Goal: Task Accomplishment & Management: Complete application form

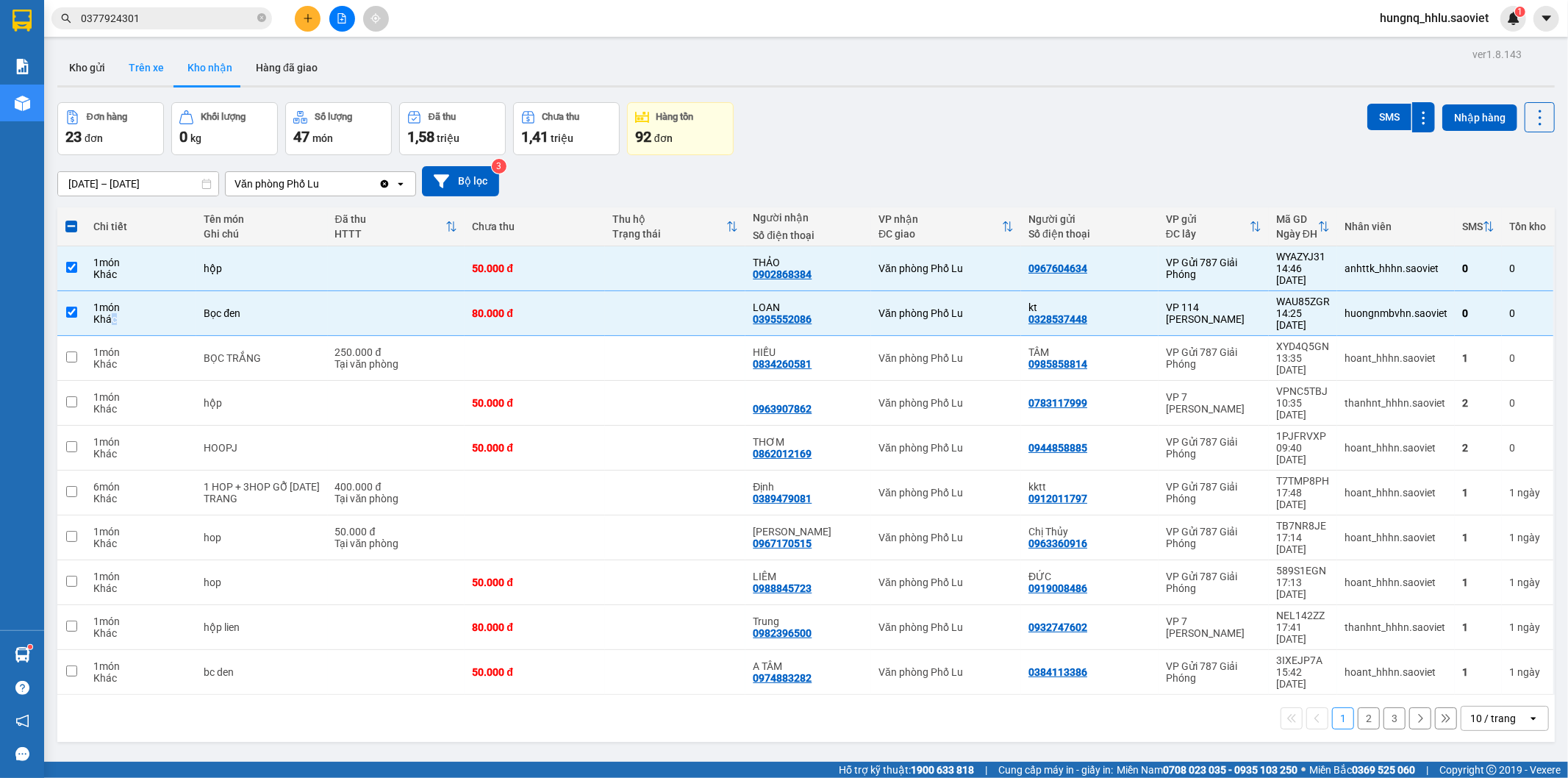
click at [144, 65] on button "Trên xe" at bounding box center [146, 68] width 59 height 35
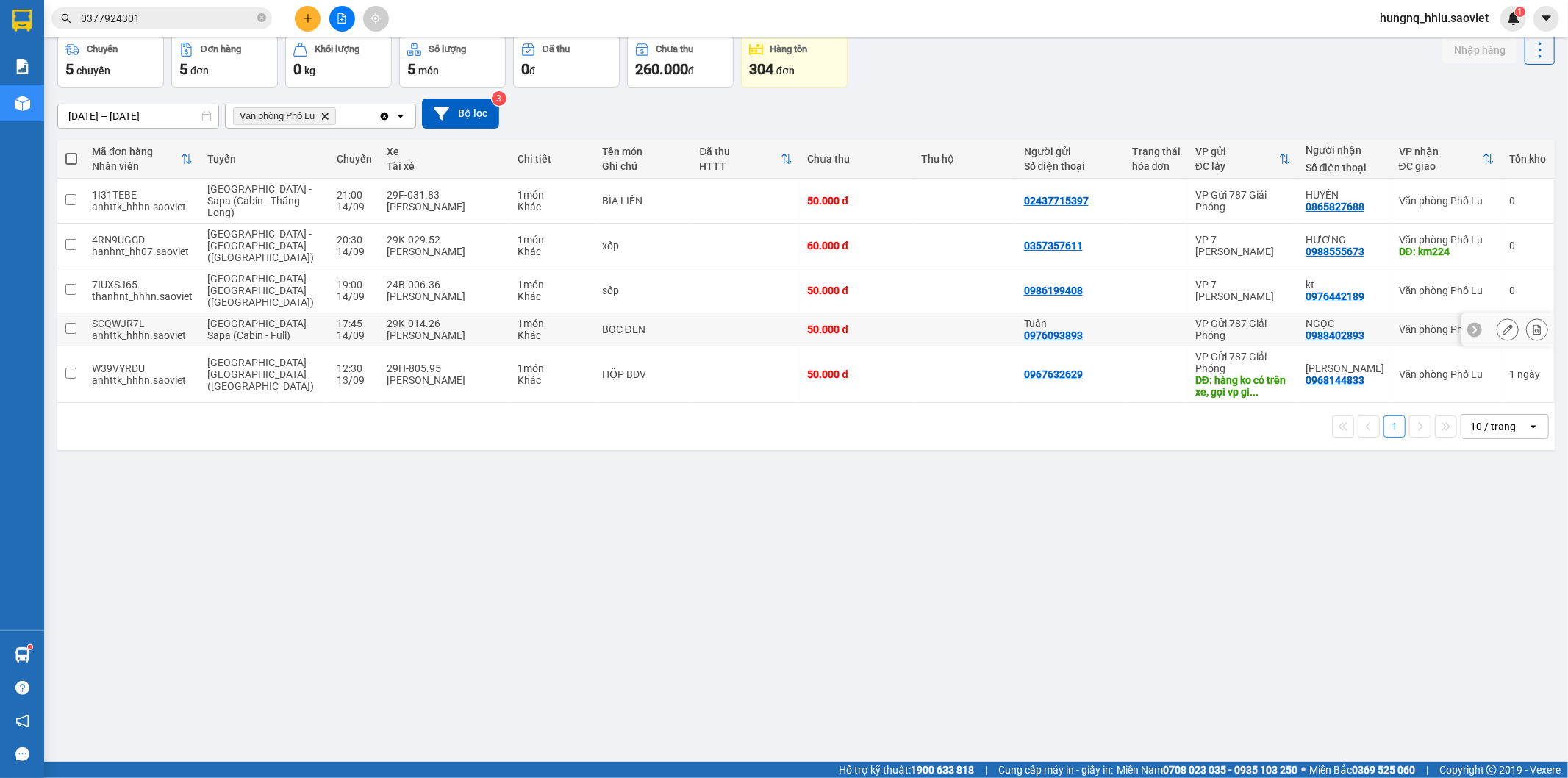
scroll to position [68, 0]
click at [1531, 278] on button at bounding box center [1538, 290] width 21 height 26
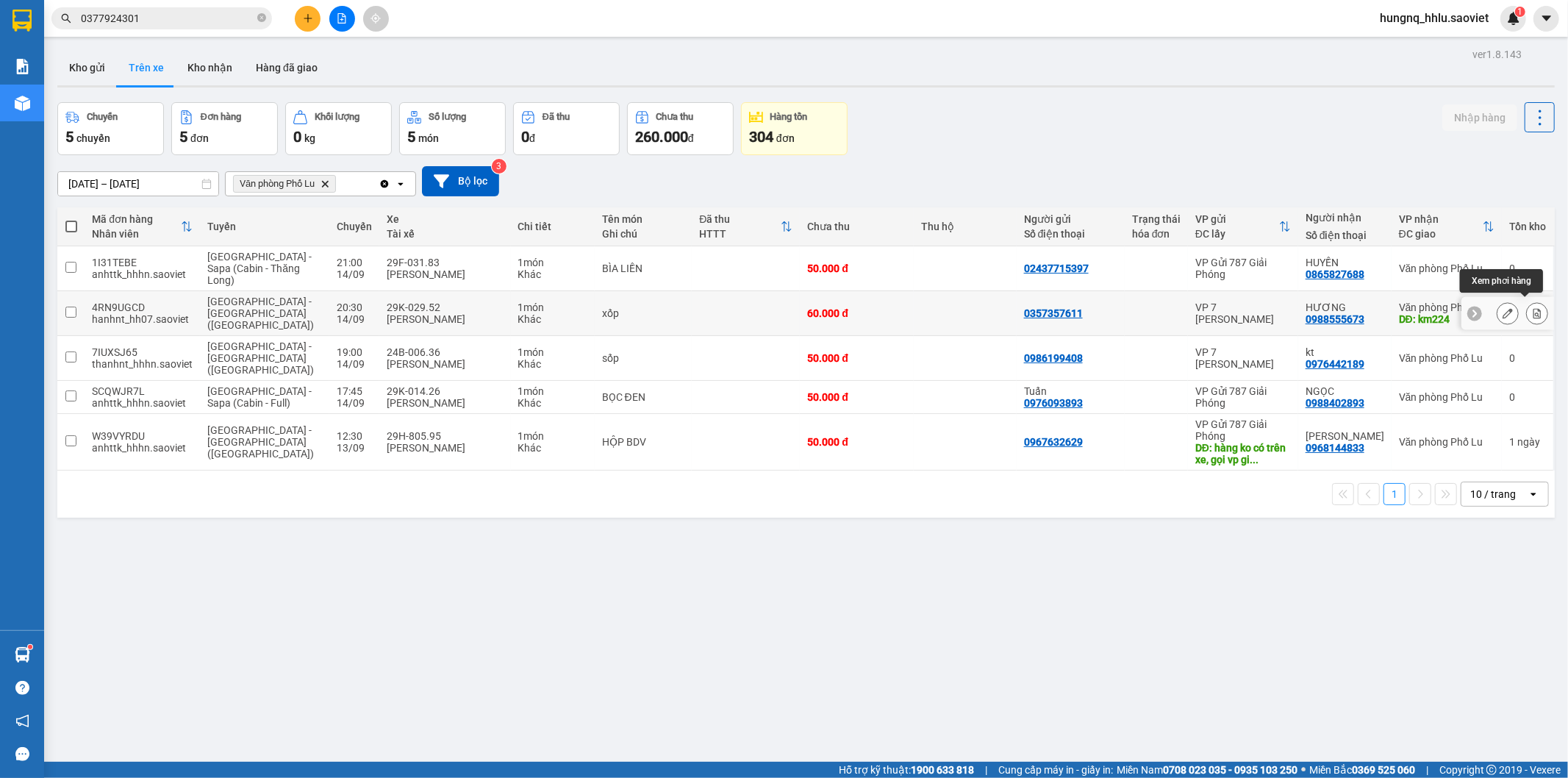
click at [1533, 312] on icon at bounding box center [1538, 313] width 10 height 10
click at [1530, 274] on button at bounding box center [1538, 268] width 21 height 26
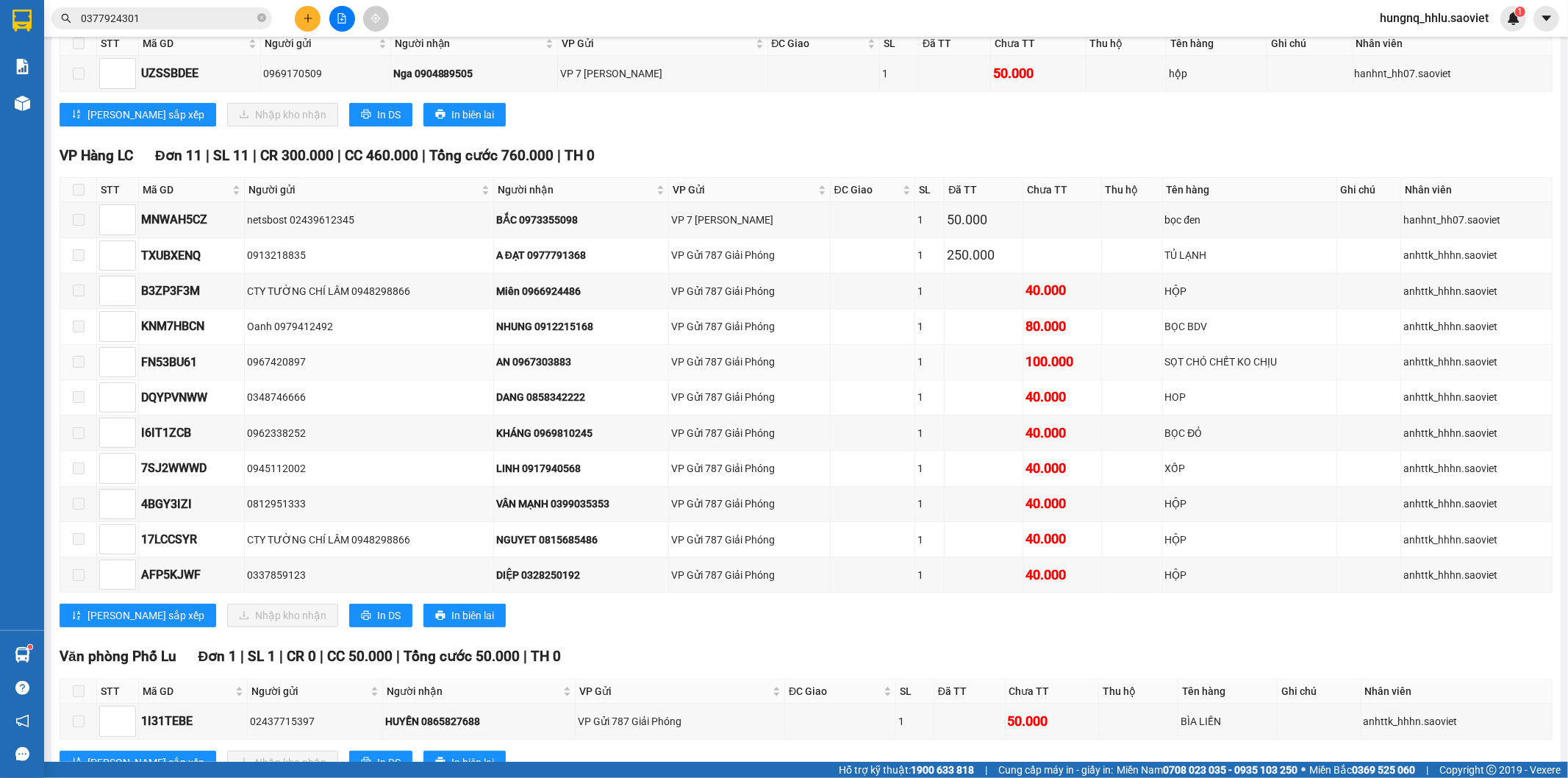
scroll to position [319, 0]
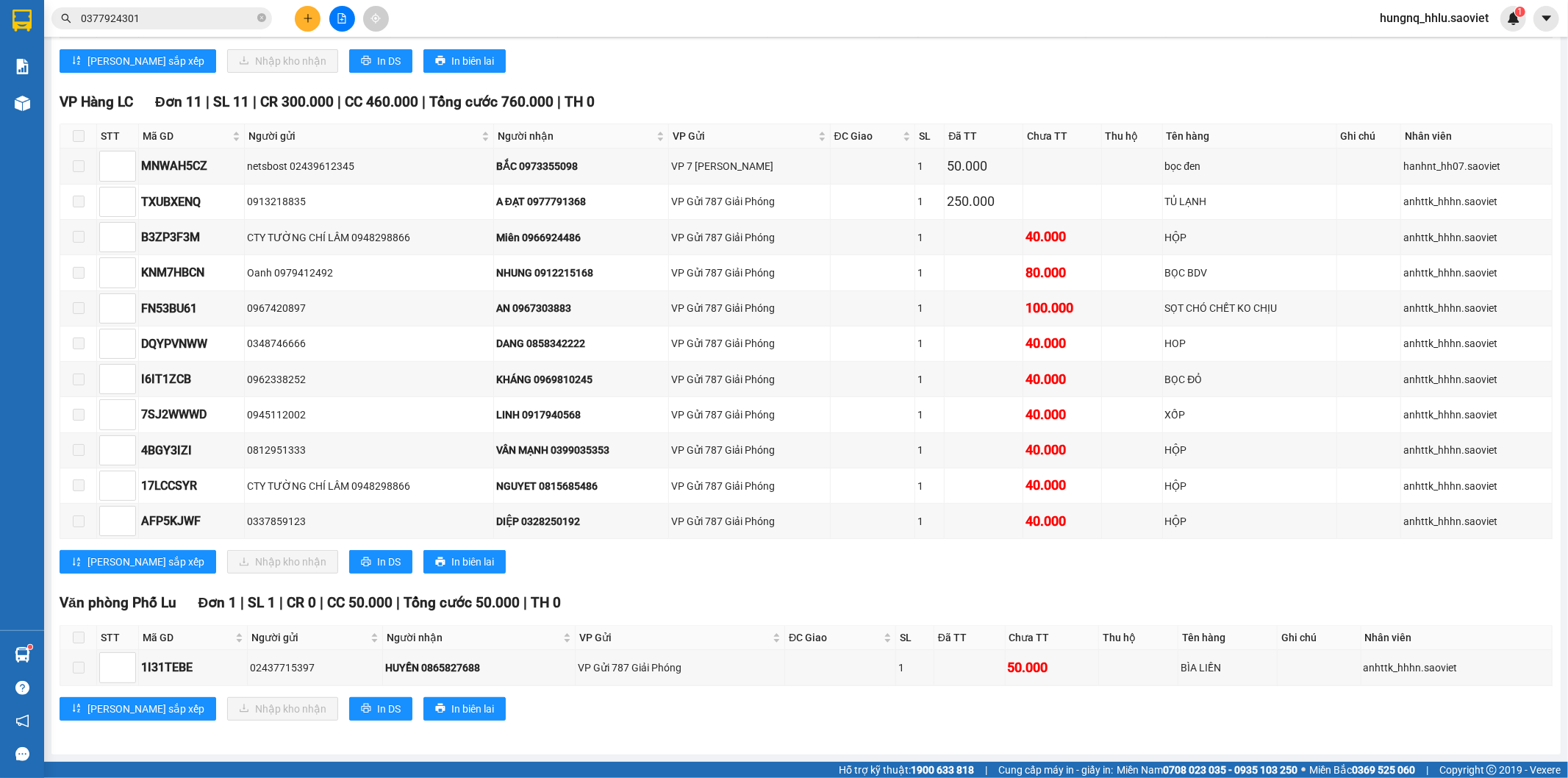
click at [305, 18] on icon "plus" at bounding box center [307, 18] width 8 height 1
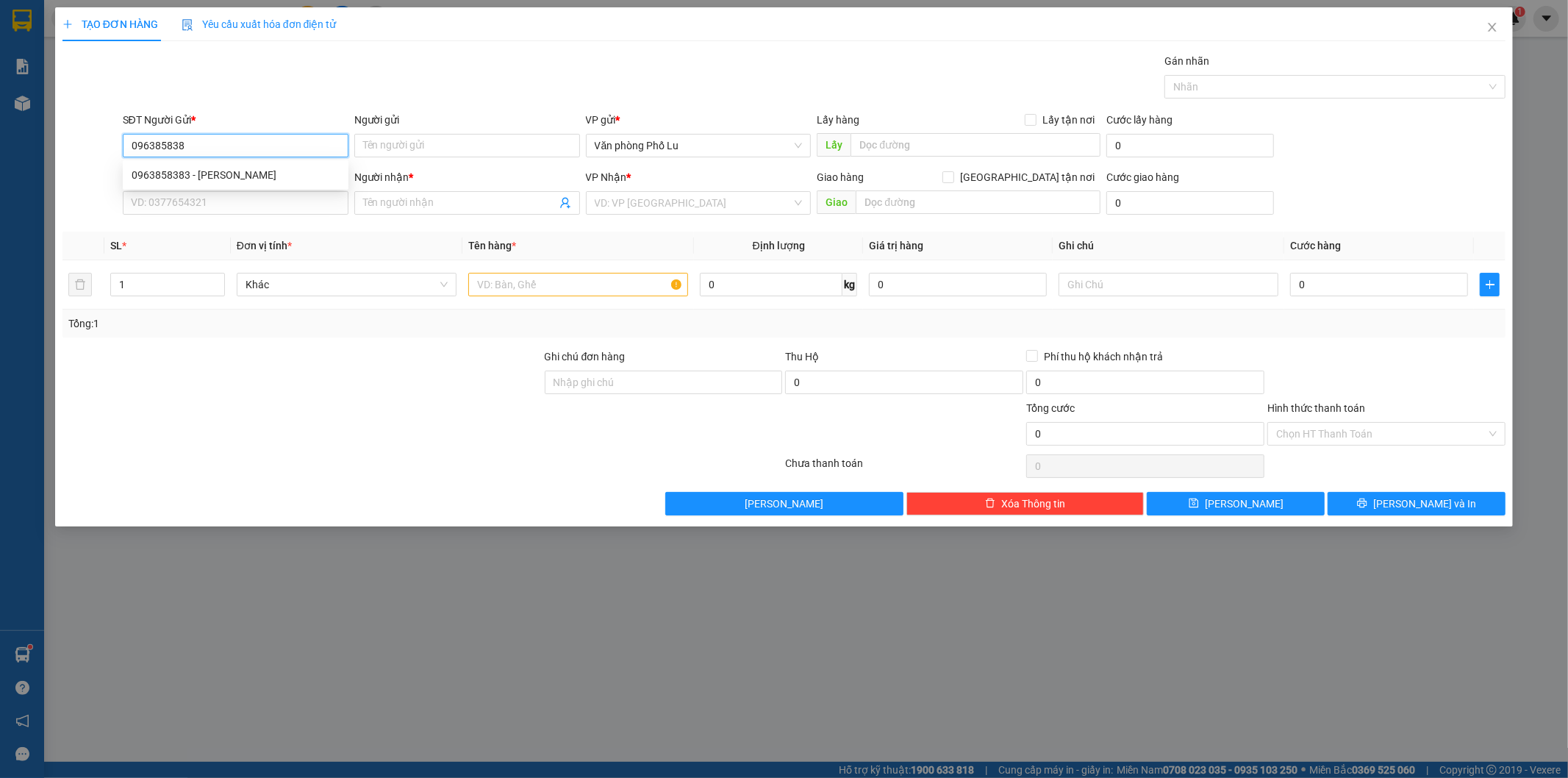
type input "0963858383"
click at [210, 178] on div "0963858383 - [PERSON_NAME]" at bounding box center [236, 175] width 208 height 16
type input "[PERSON_NAME]"
type input "0969896902"
type input "0963858383"
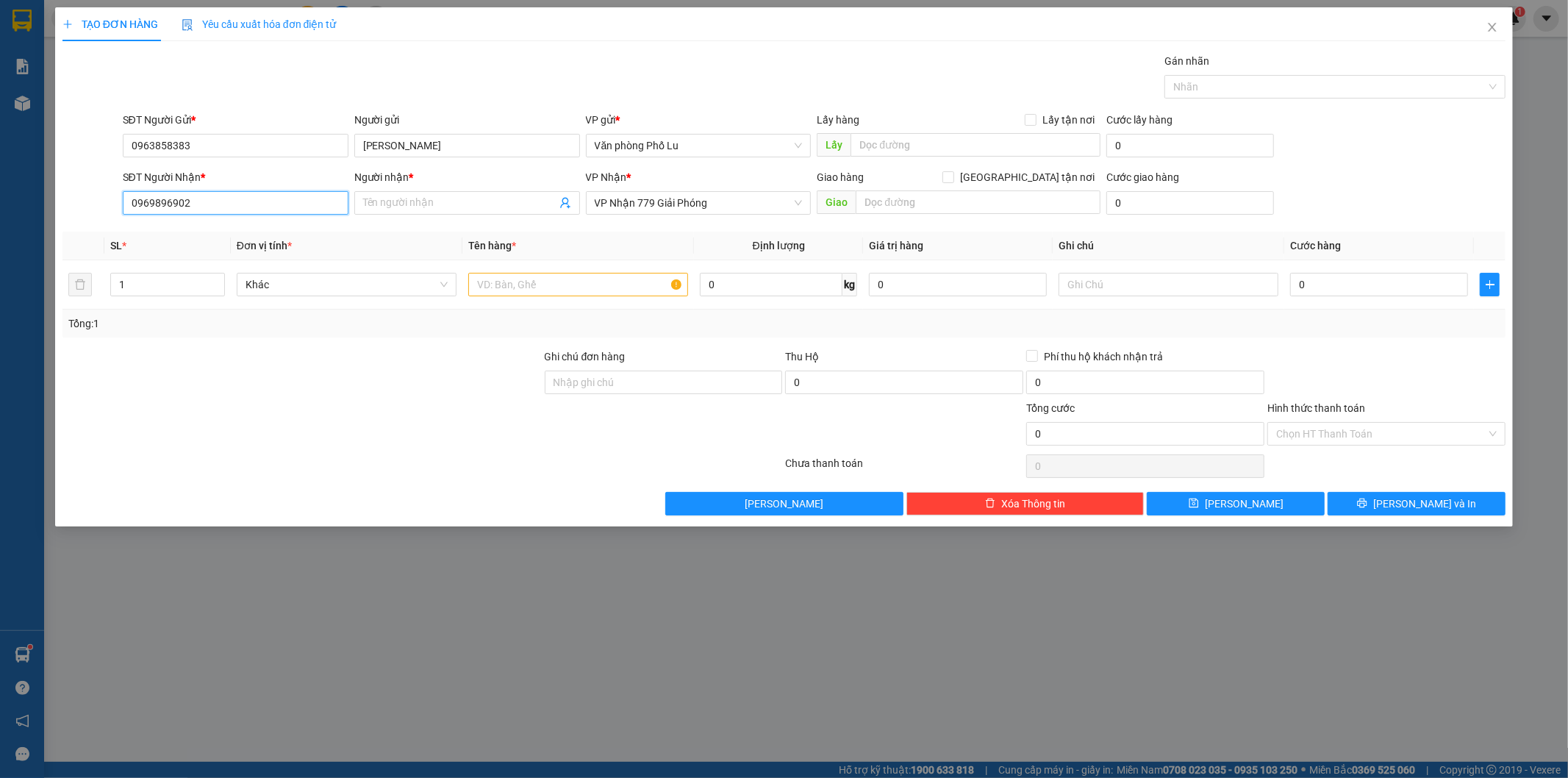
click at [202, 204] on input "0969896902" at bounding box center [236, 203] width 226 height 24
click at [184, 236] on div "0969896902" at bounding box center [236, 233] width 208 height 16
click at [442, 204] on input "Người nhận *" at bounding box center [460, 203] width 194 height 16
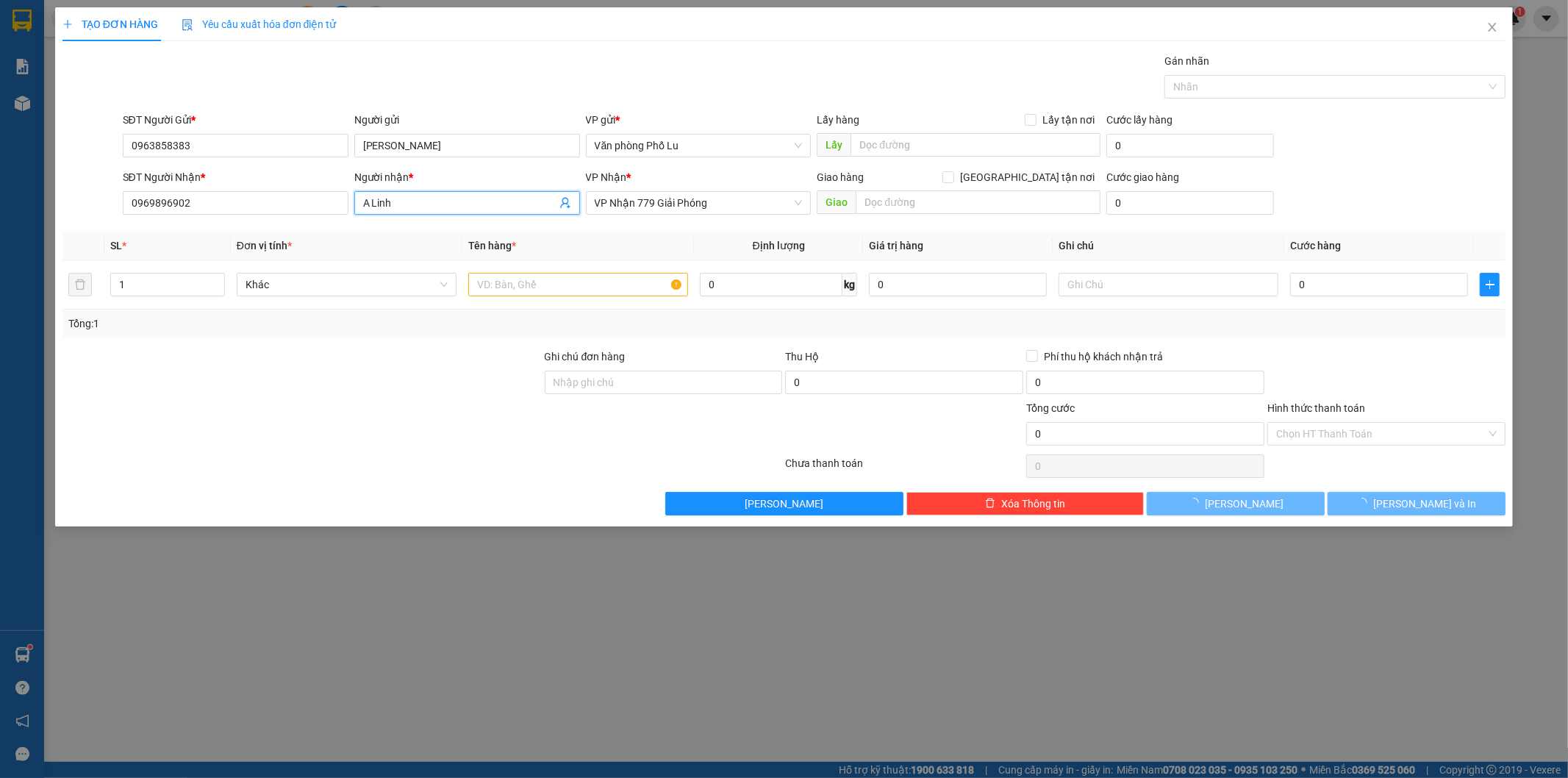
type input "A Linh"
click at [555, 233] on th "Tên hàng *" at bounding box center [578, 246] width 232 height 29
click at [1339, 288] on input "0" at bounding box center [1379, 284] width 178 height 24
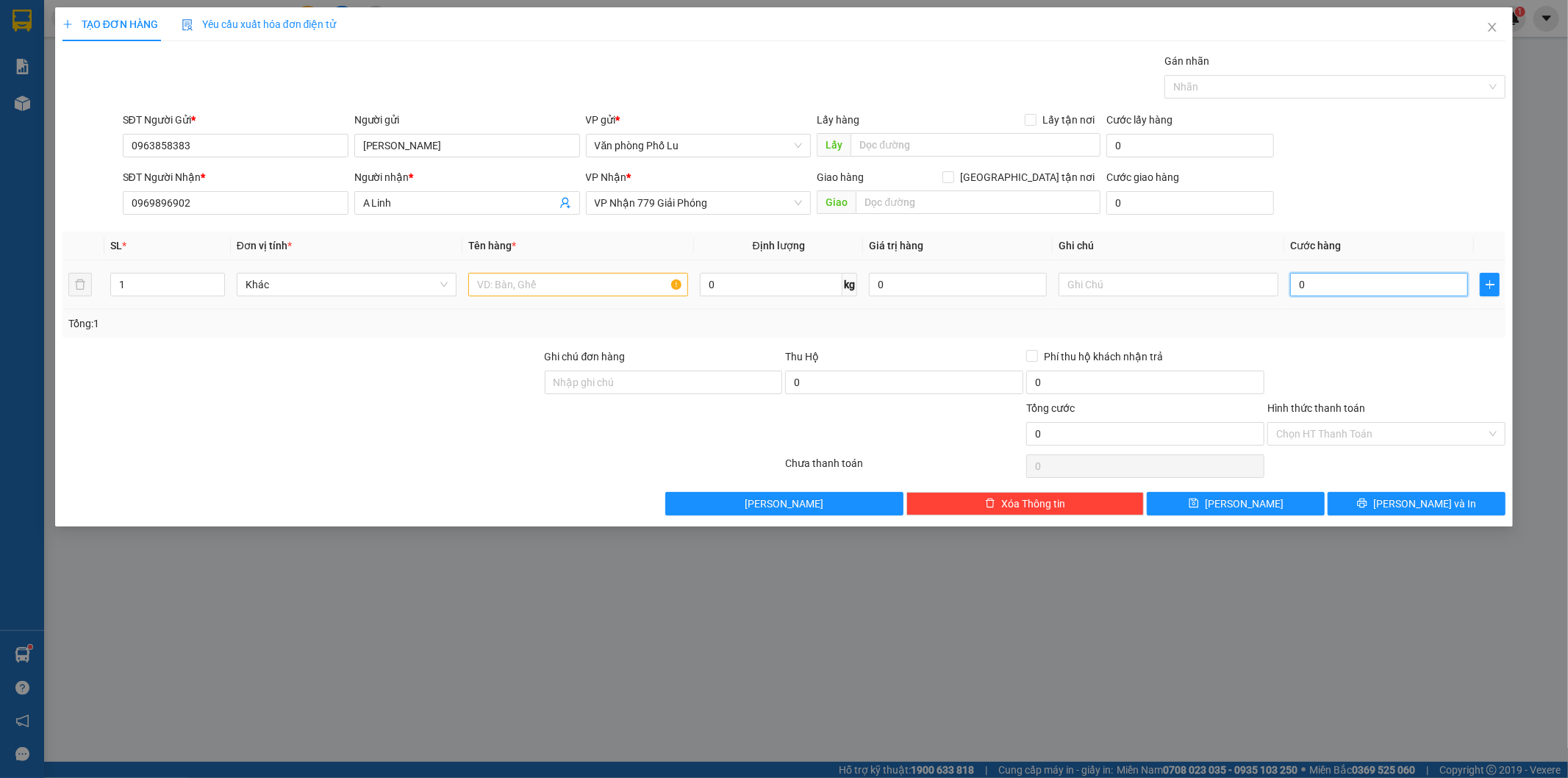
type input "007"
type input "7"
type input "0.070"
type input "70"
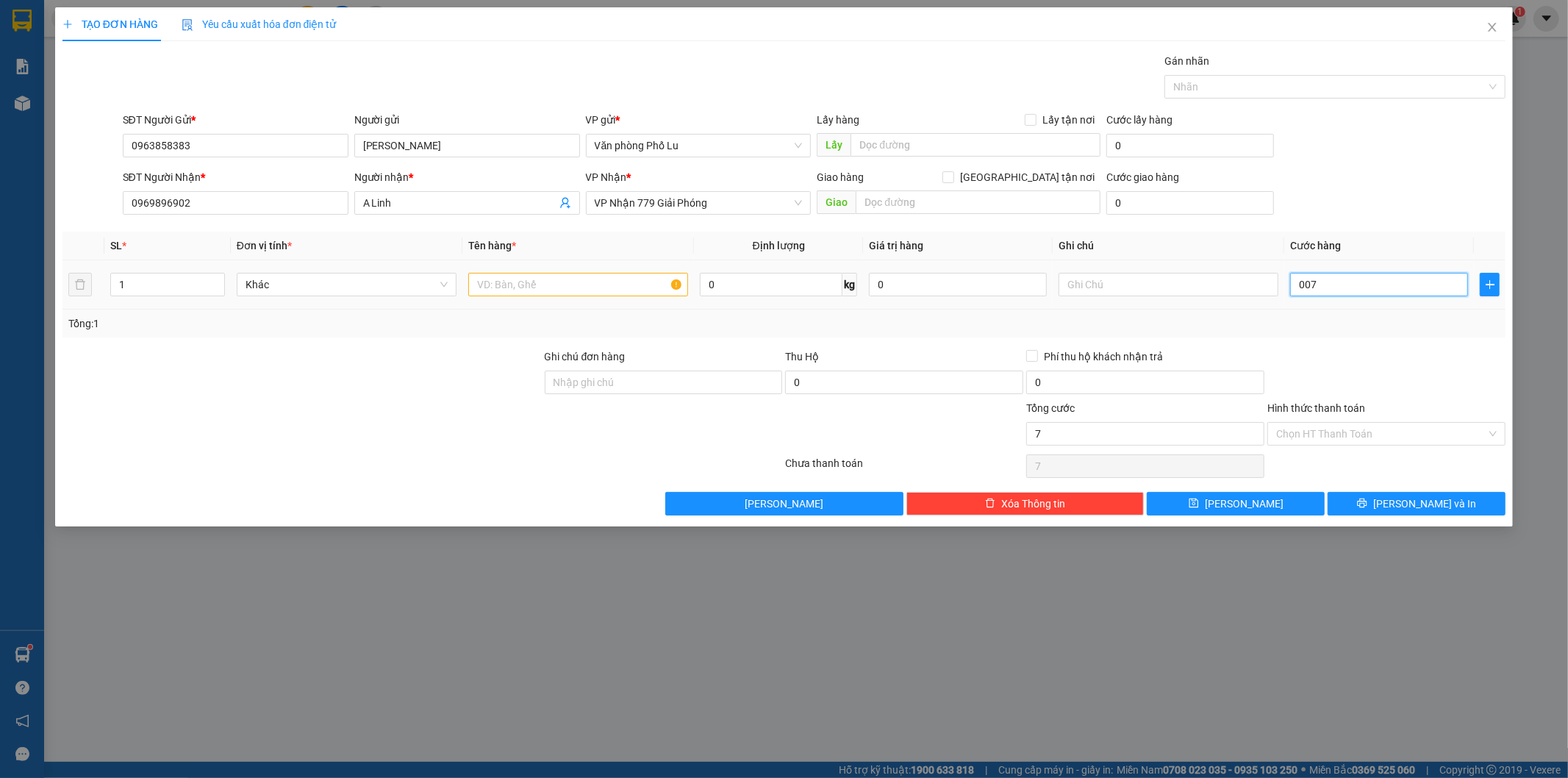
type input "70"
click at [1383, 332] on div "Tổng: 1" at bounding box center [784, 324] width 1444 height 28
type input "70.000"
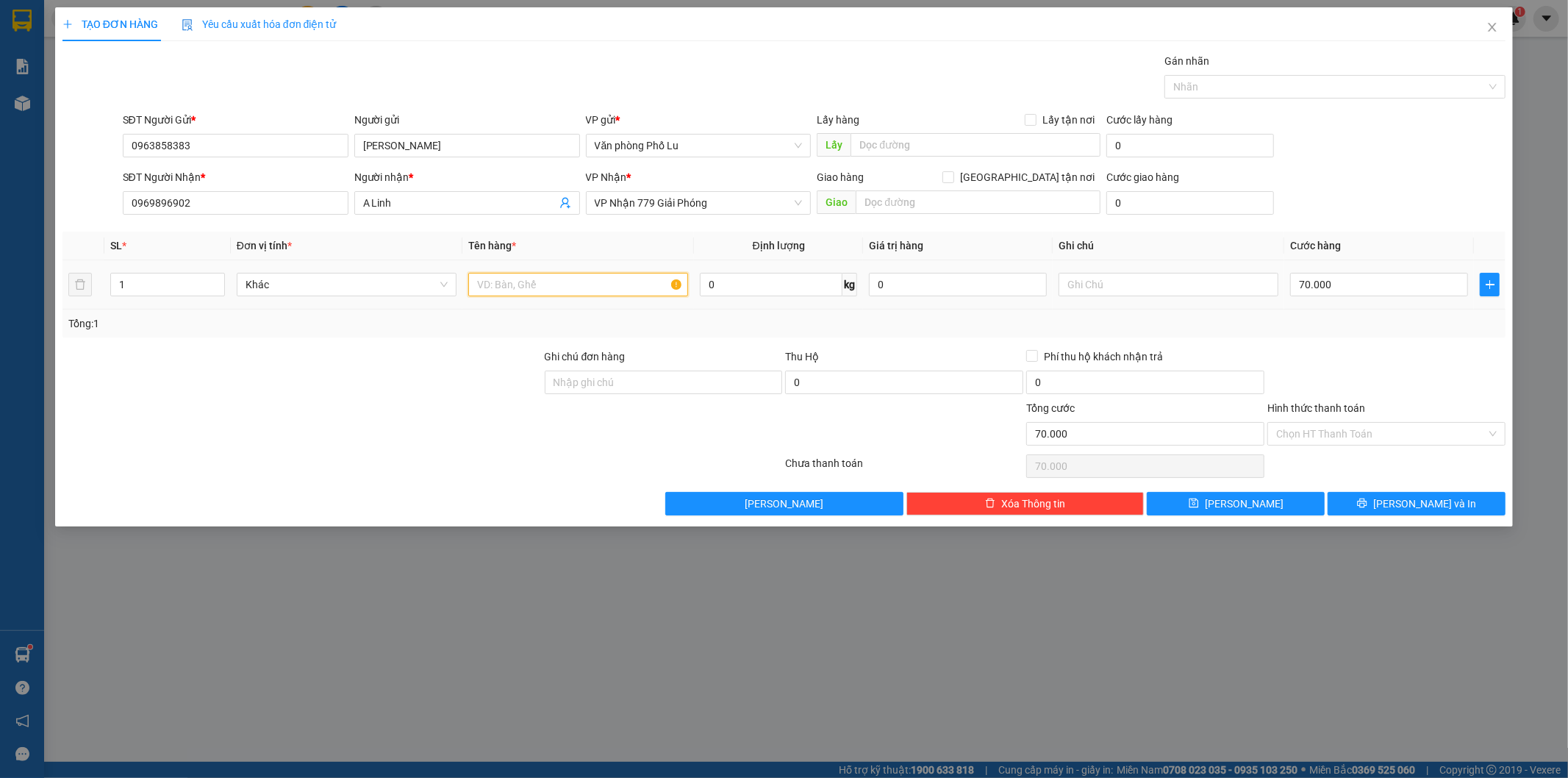
click at [495, 291] on input "text" at bounding box center [578, 284] width 220 height 24
type input "h"
type input "hộp băng dính vàng"
click at [1282, 438] on input "Hình thức thanh toán" at bounding box center [1381, 434] width 210 height 22
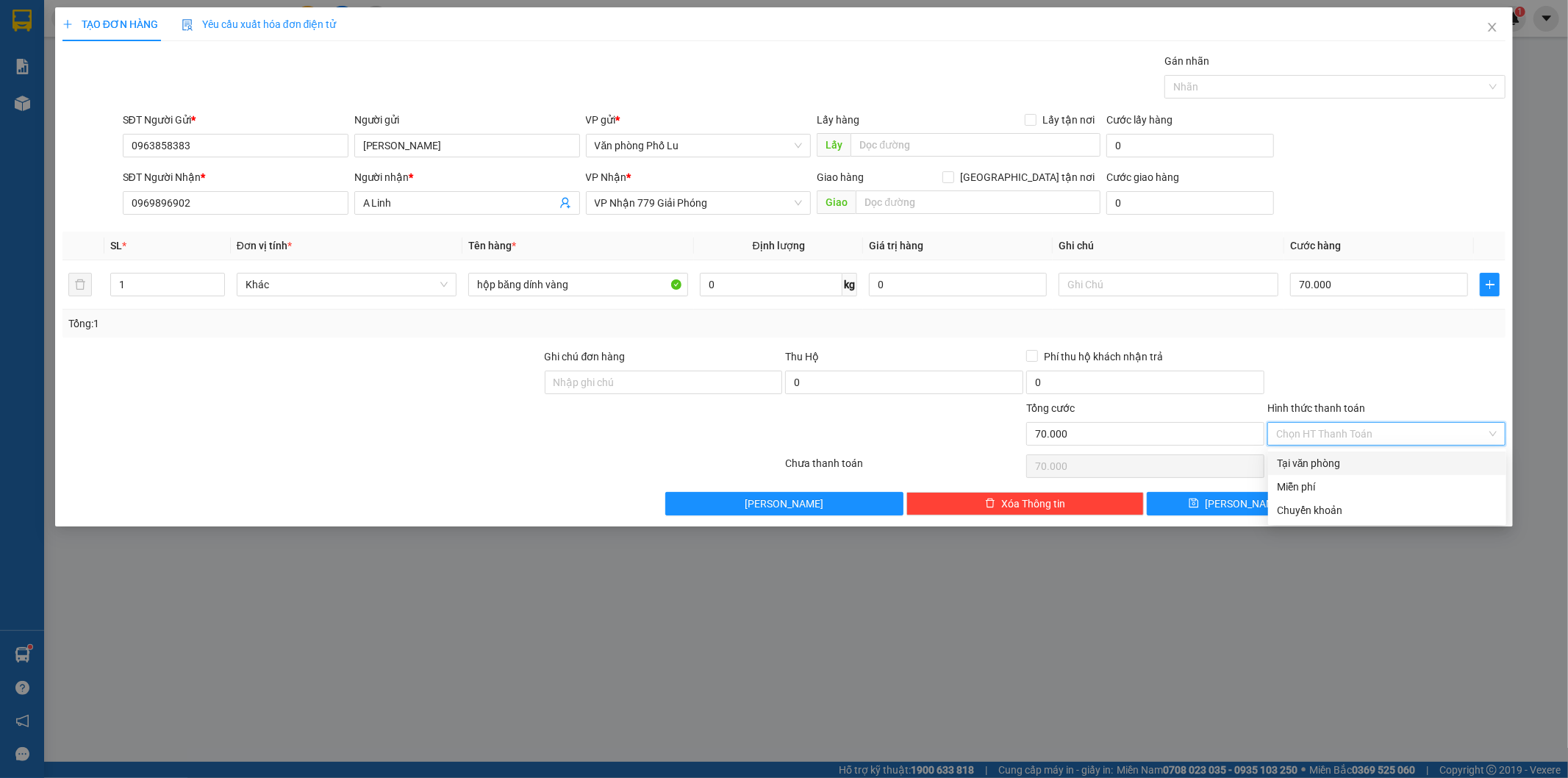
click at [1290, 465] on div "Tại văn phòng" at bounding box center [1387, 463] width 221 height 16
type input "0"
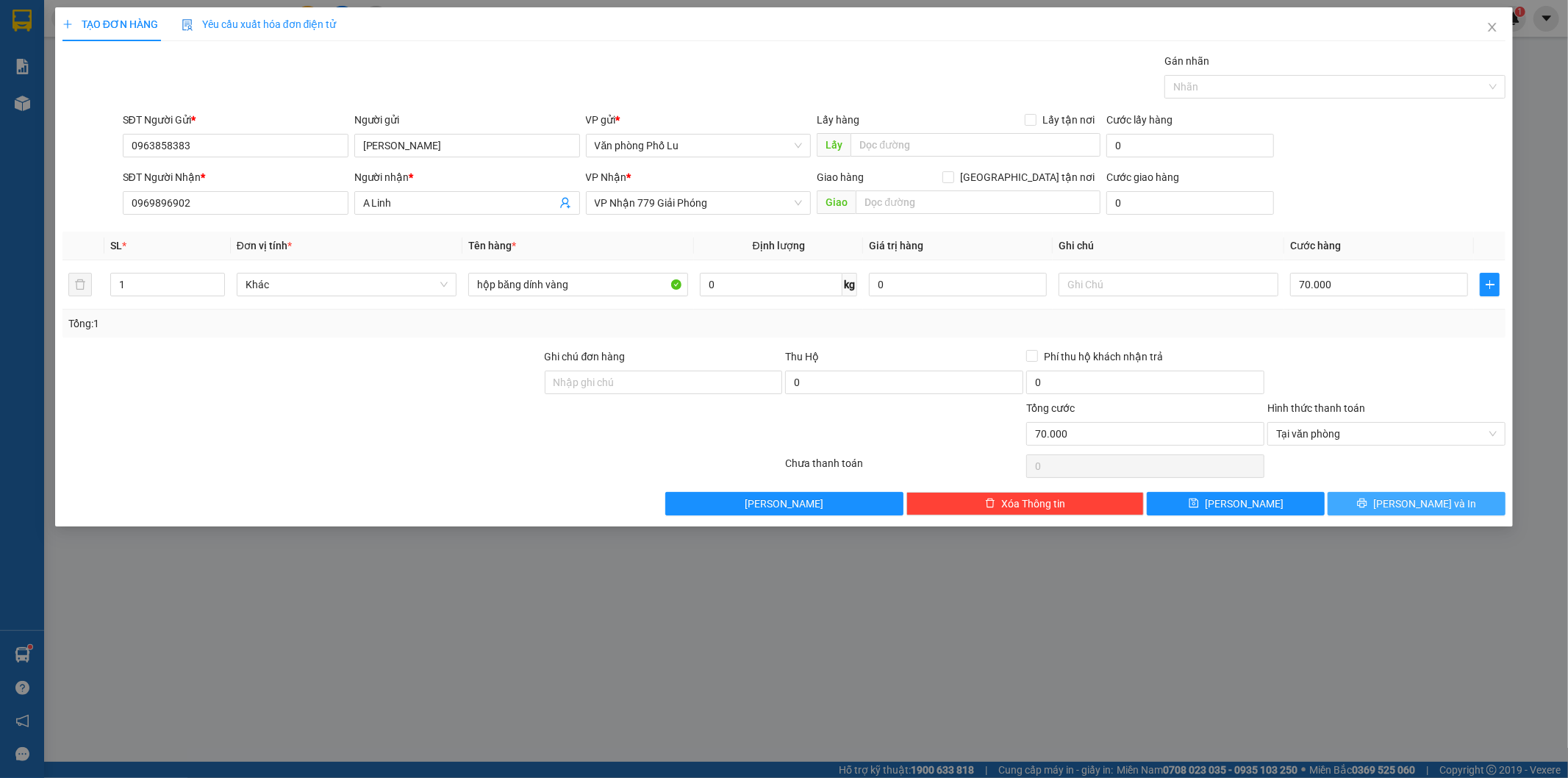
click at [1452, 513] on button "[PERSON_NAME] và In" at bounding box center [1417, 504] width 178 height 24
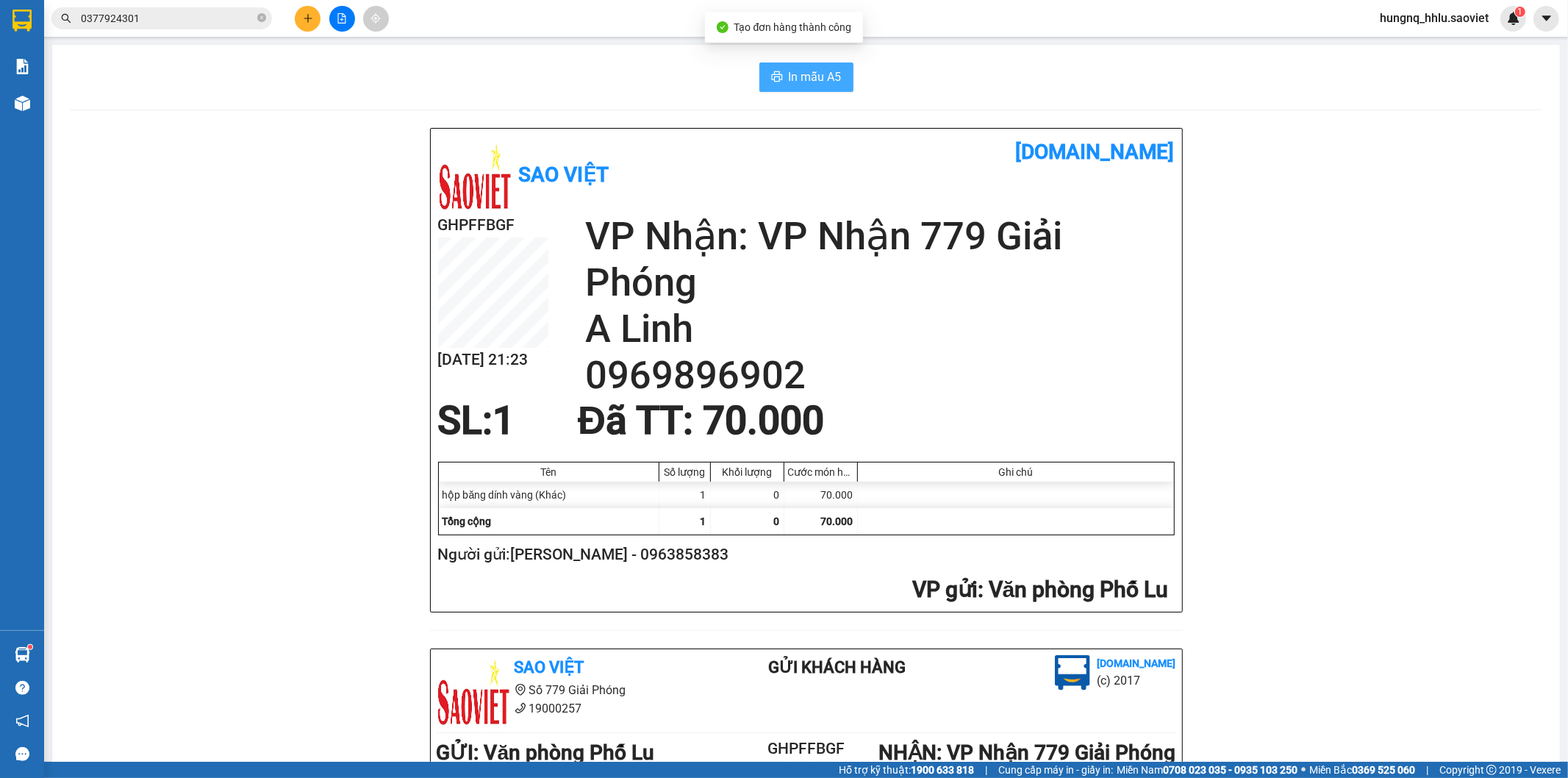
click at [835, 86] on button "In mẫu A5" at bounding box center [806, 78] width 94 height 30
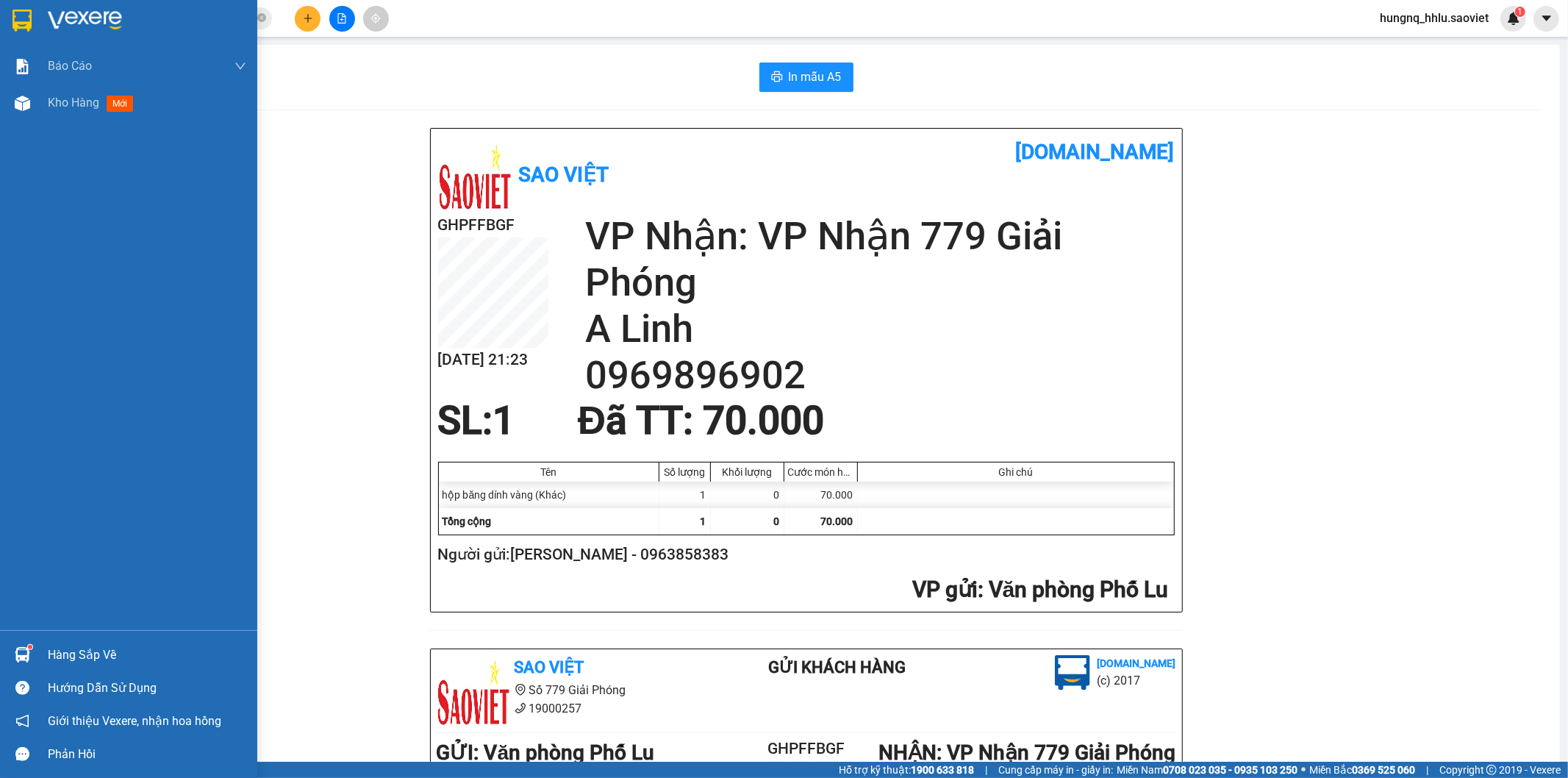
drag, startPoint x: 96, startPoint y: 101, endPoint x: 231, endPoint y: 137, distance: 139.7
click at [94, 101] on span "Kho hàng" at bounding box center [74, 102] width 52 height 14
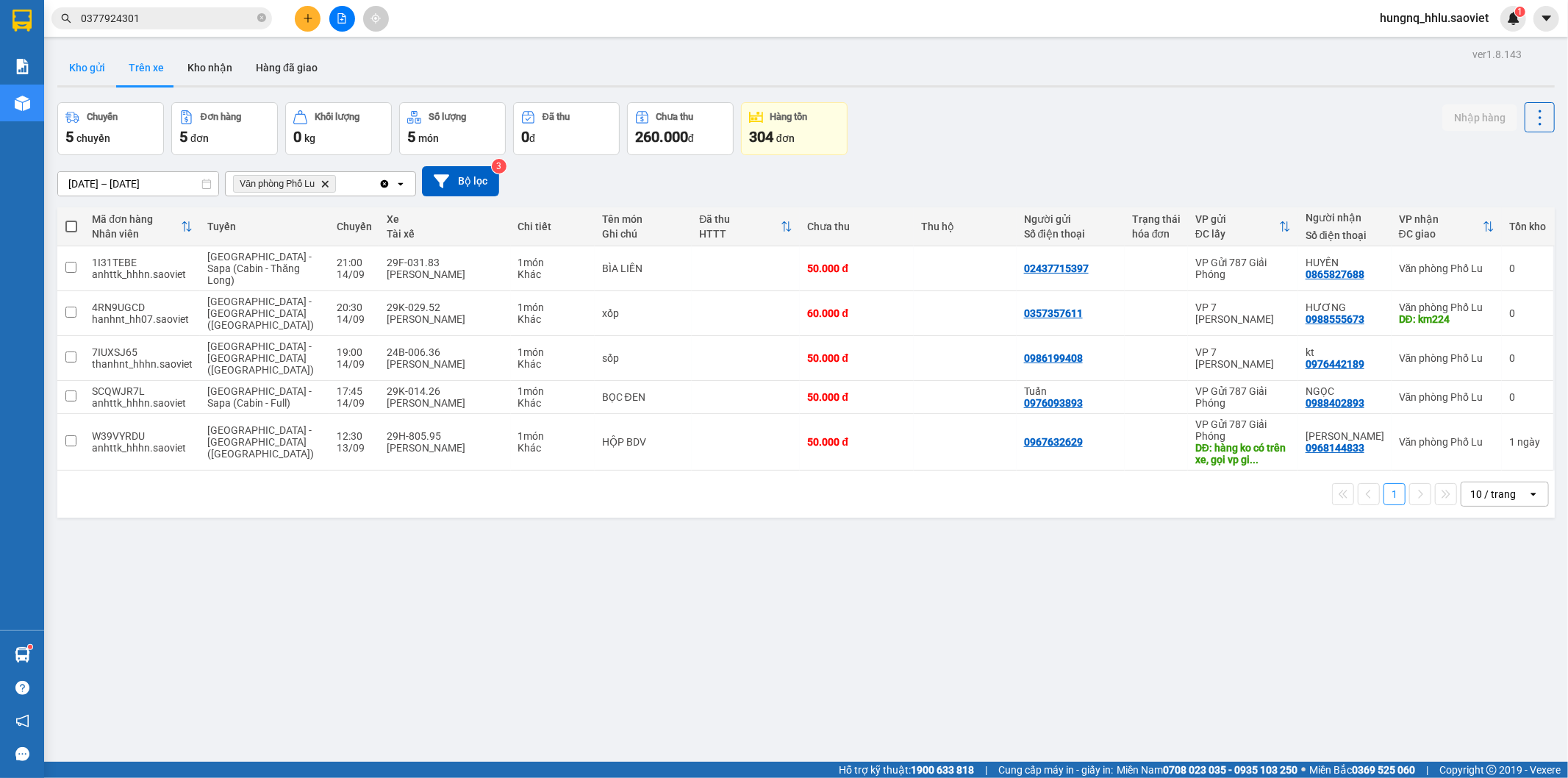
click at [97, 75] on button "Kho gửi" at bounding box center [87, 68] width 60 height 35
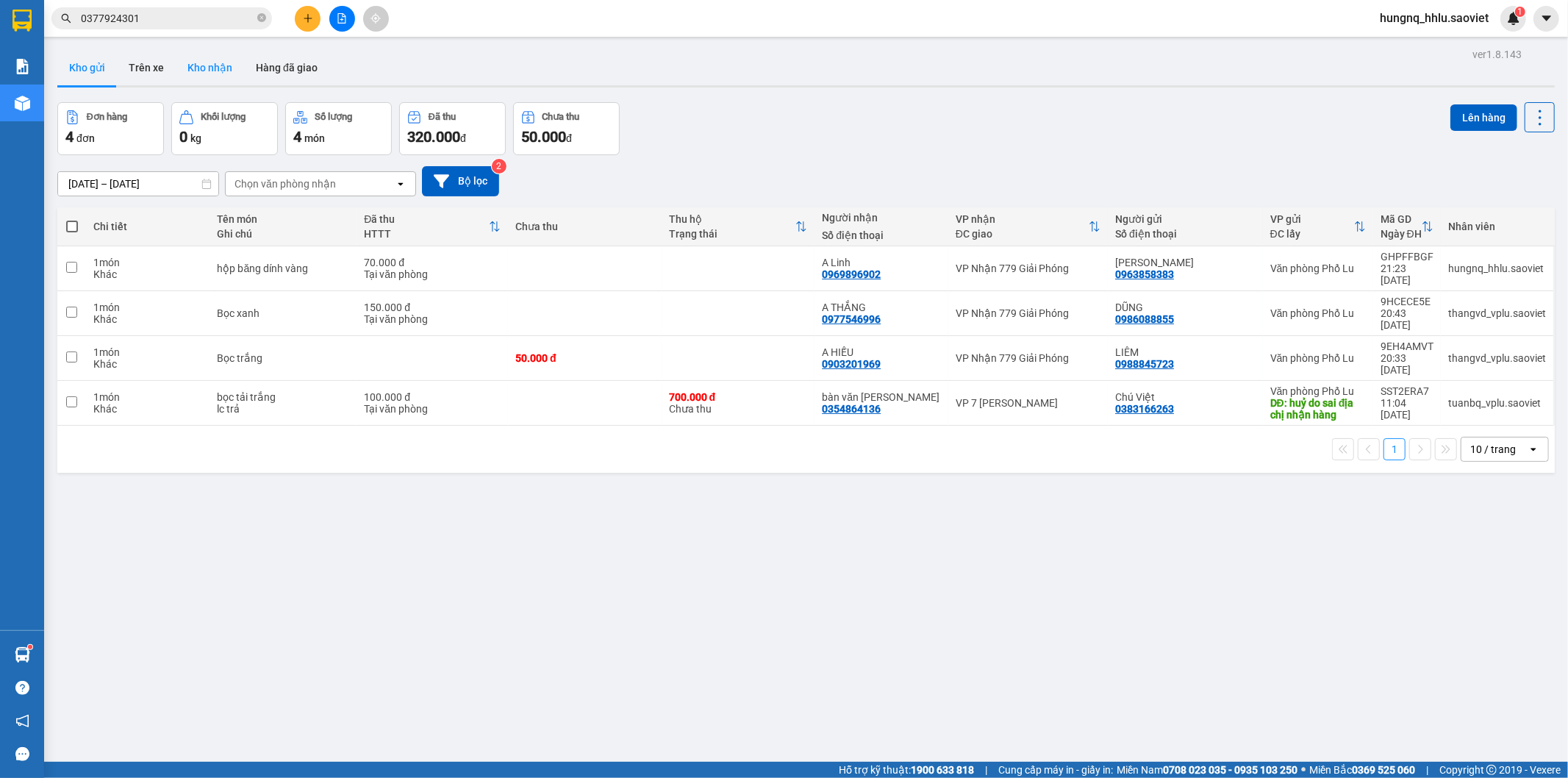
click at [182, 60] on button "Kho nhận" at bounding box center [210, 68] width 69 height 35
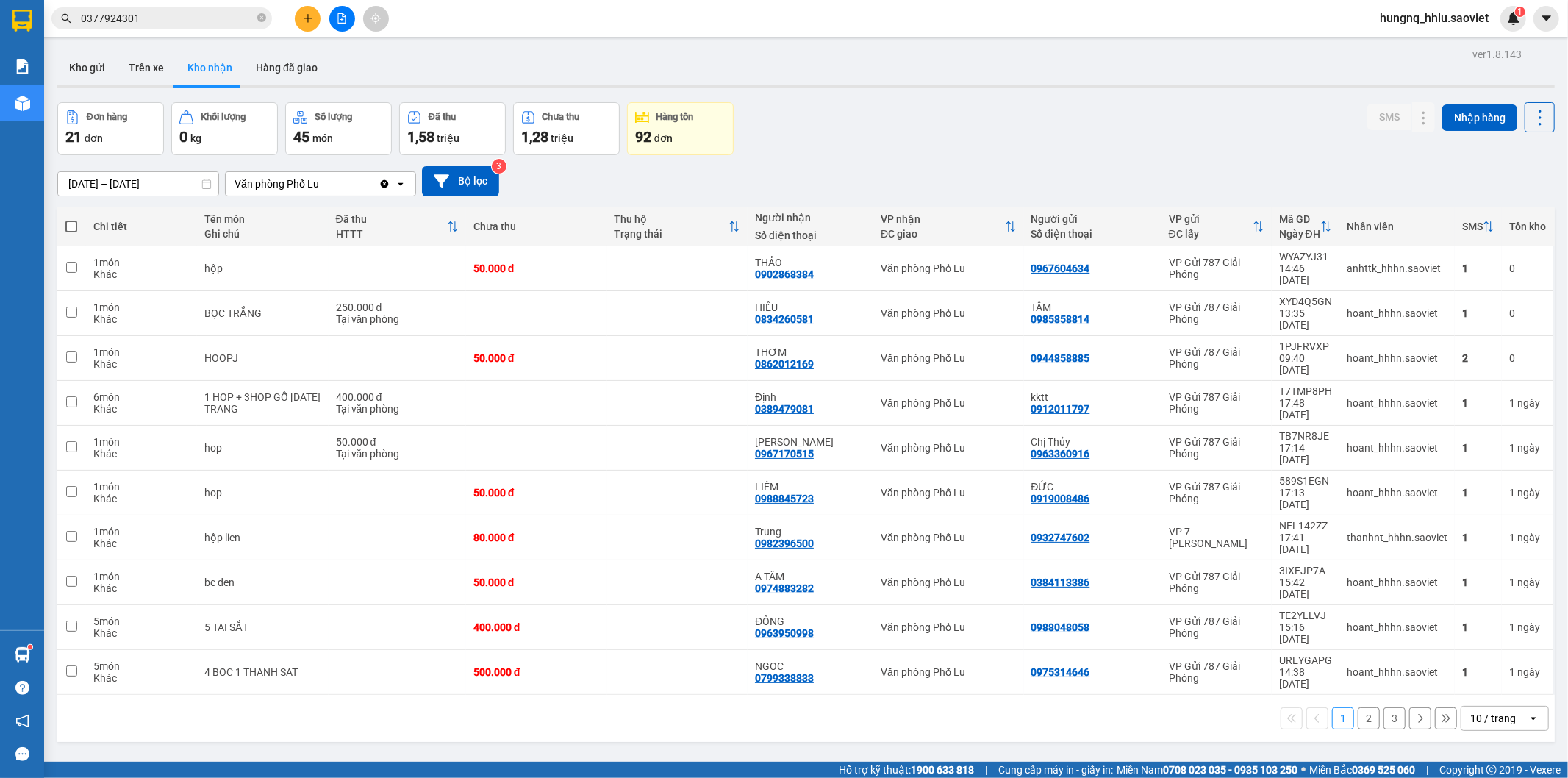
click at [1363, 708] on button "2" at bounding box center [1369, 719] width 22 height 22
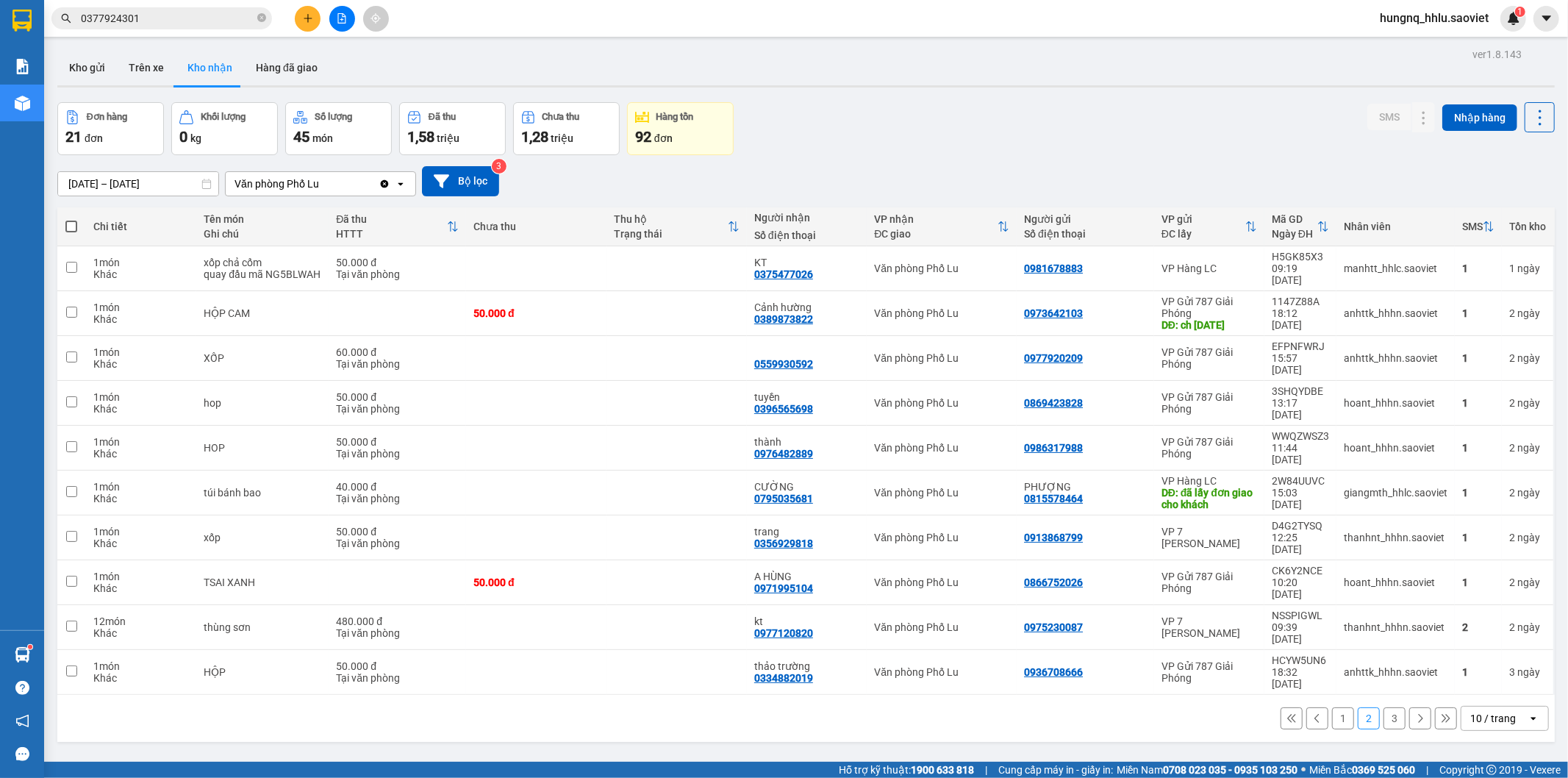
click at [1391, 708] on button "3" at bounding box center [1395, 719] width 22 height 22
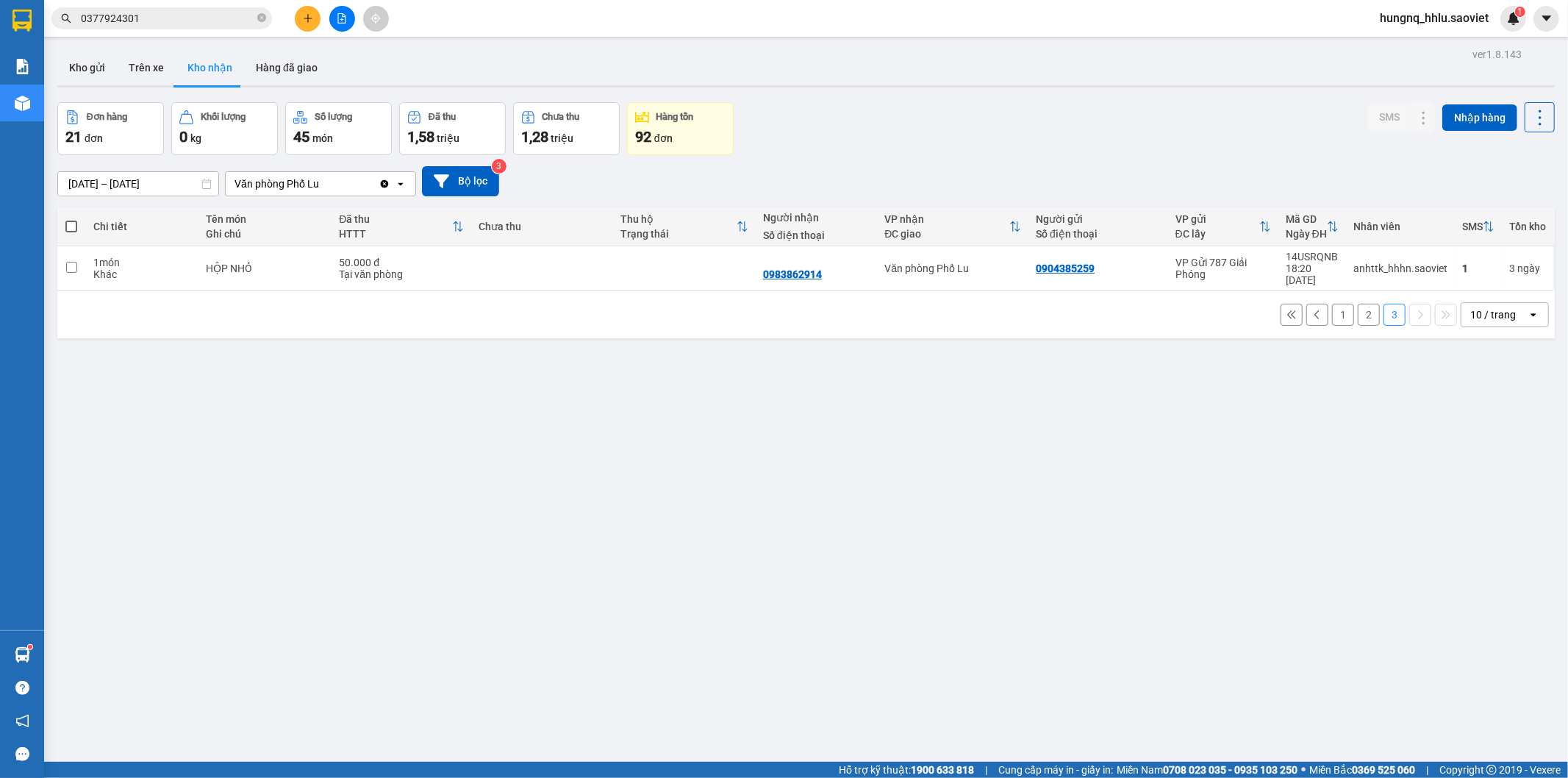
click at [1332, 307] on button "1" at bounding box center [1343, 315] width 22 height 22
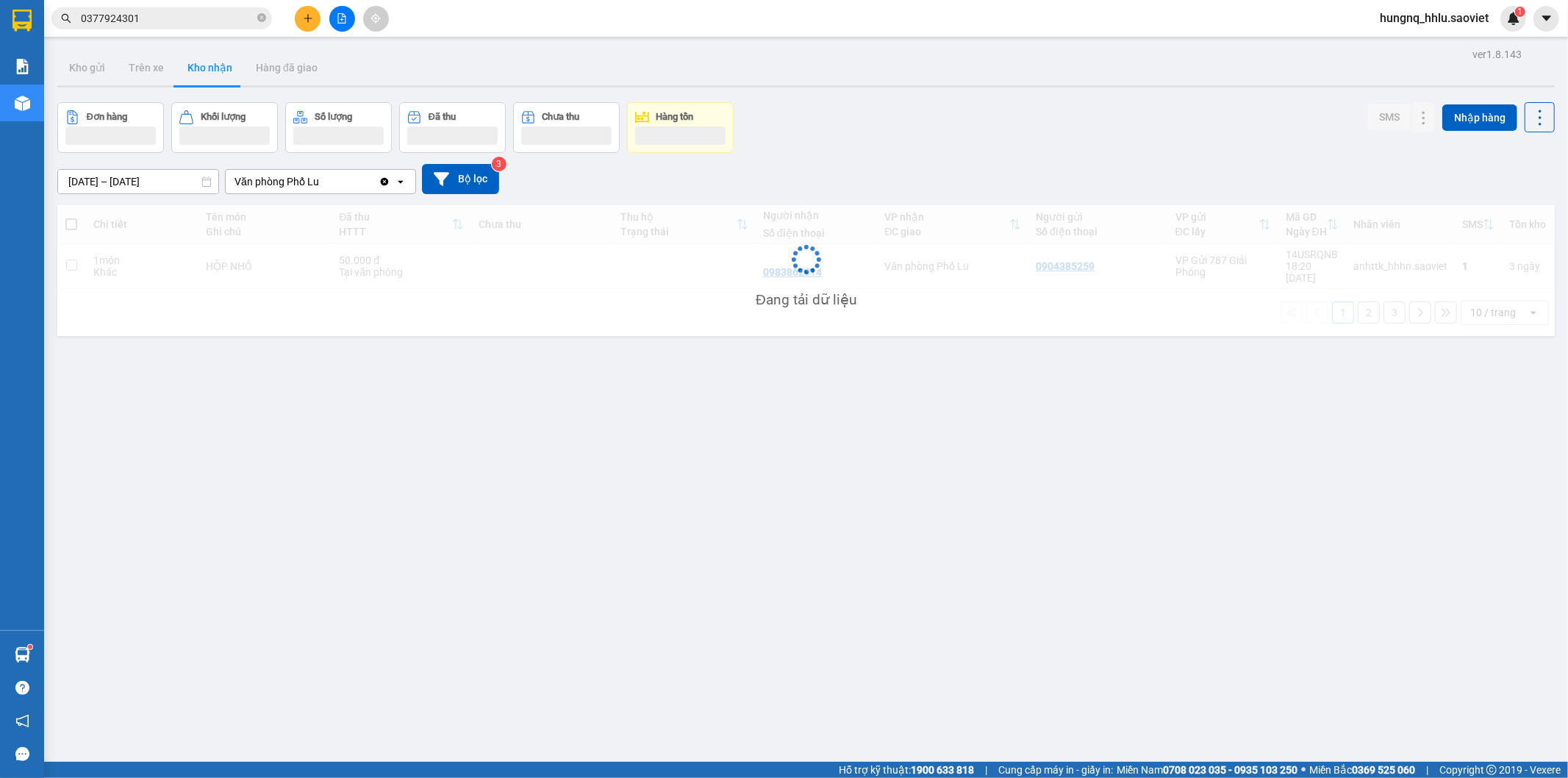
click at [1325, 310] on div "Đang tải dữ liệu" at bounding box center [807, 270] width 1498 height 131
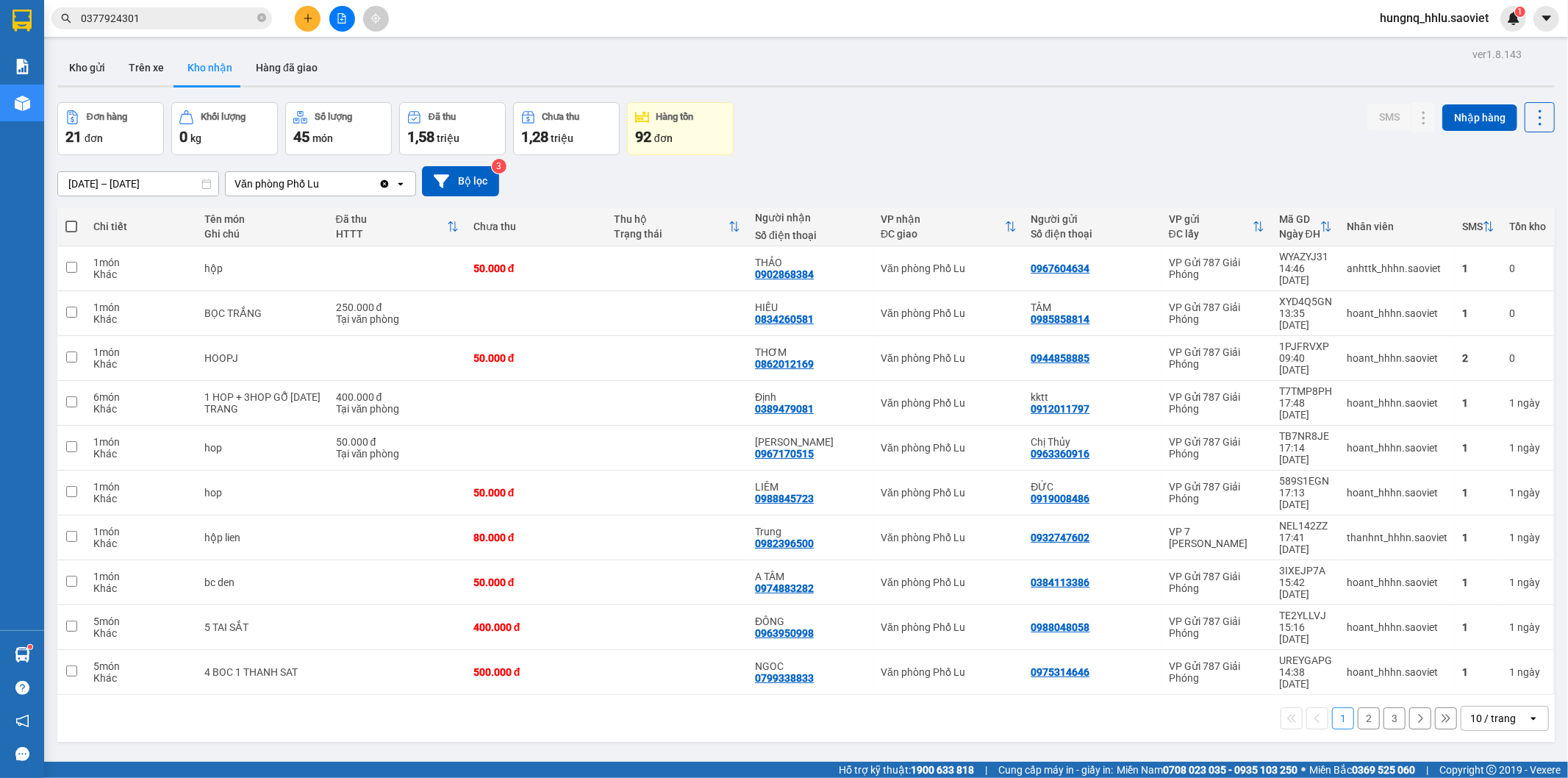
click at [1366, 708] on button "2" at bounding box center [1369, 719] width 22 height 22
